Goal: Information Seeking & Learning: Learn about a topic

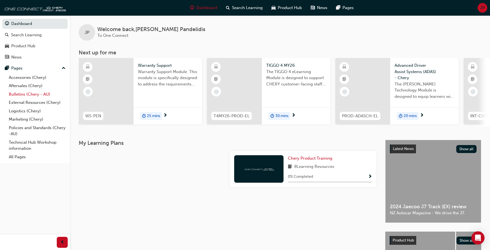
click at [37, 93] on link "Bulletins (Chery - AU)" at bounding box center [37, 94] width 61 height 9
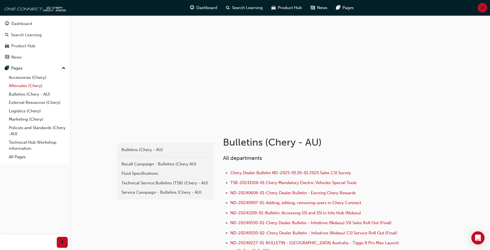
click at [30, 83] on link "Aftersales (Chery)" at bounding box center [37, 85] width 61 height 9
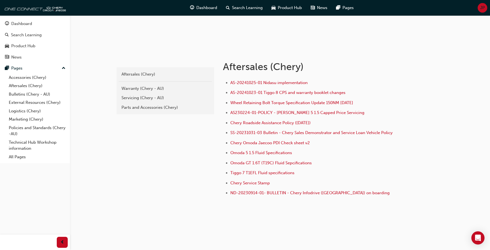
scroll to position [76, 0]
click at [145, 89] on div "Warranty (Chery - AU)" at bounding box center [166, 88] width 88 height 6
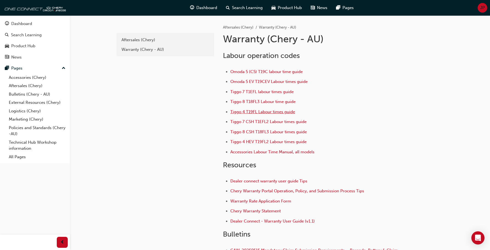
click at [265, 111] on span "Tiggo 4 T19FL Labour times guide" at bounding box center [262, 111] width 65 height 5
